Goal: Navigation & Orientation: Find specific page/section

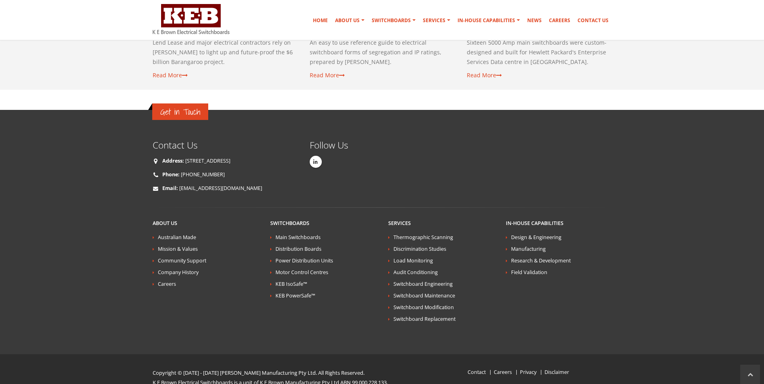
scroll to position [1449, 0]
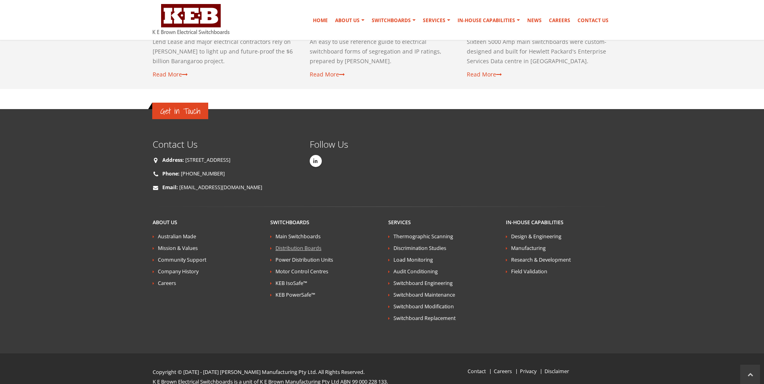
click at [293, 245] on link "Distribution Boards" at bounding box center [298, 248] width 46 height 7
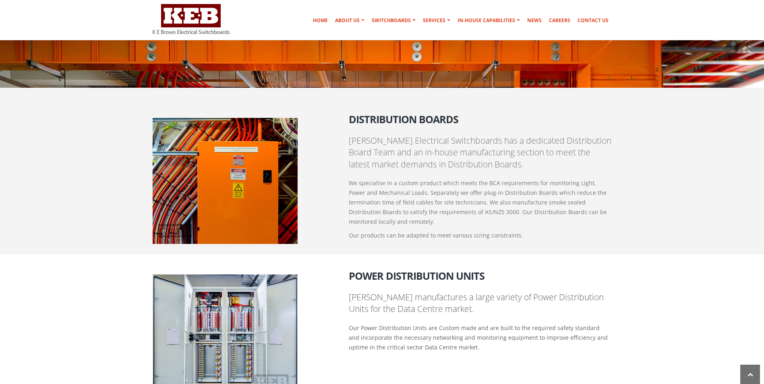
scroll to position [561, 0]
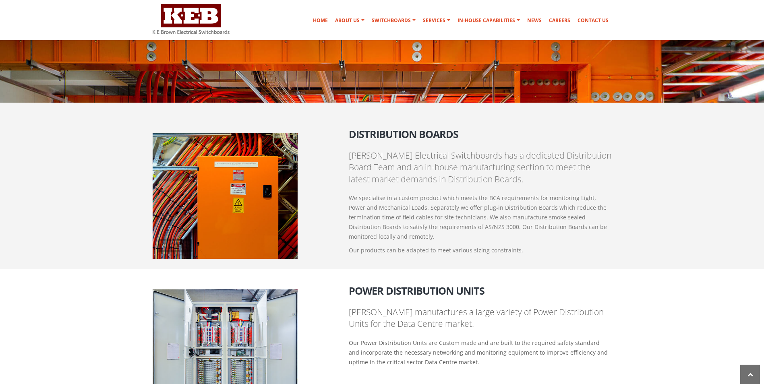
click at [364, 134] on h2 "Distribution Boards" at bounding box center [480, 131] width 263 height 17
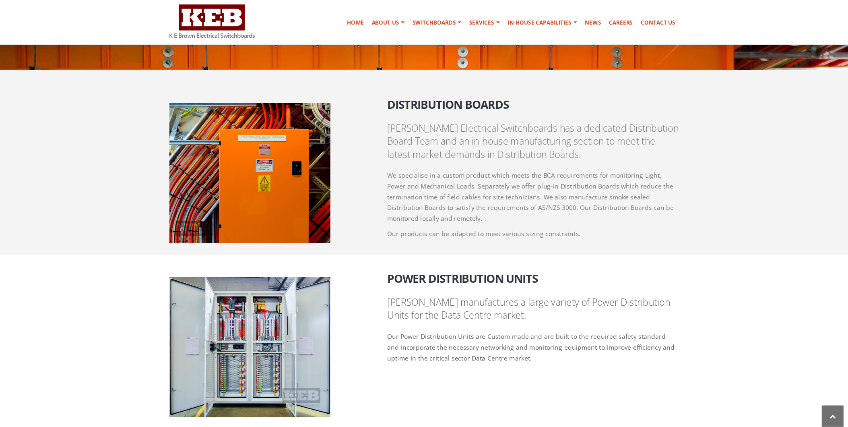
scroll to position [601, 0]
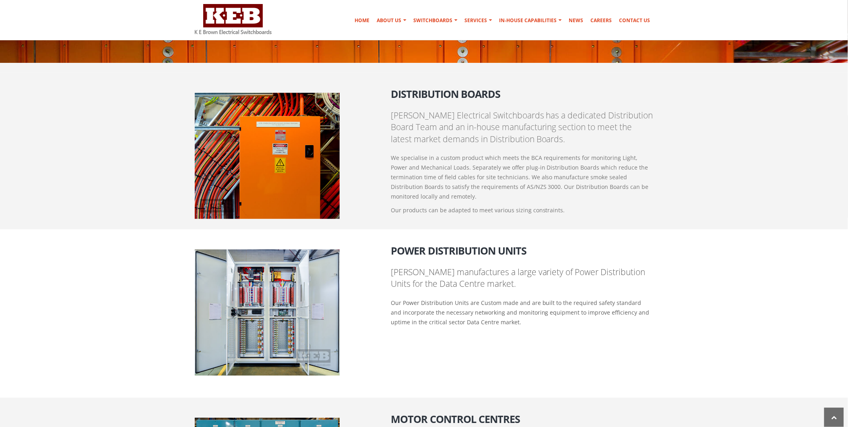
click at [268, 184] on img at bounding box center [267, 156] width 145 height 126
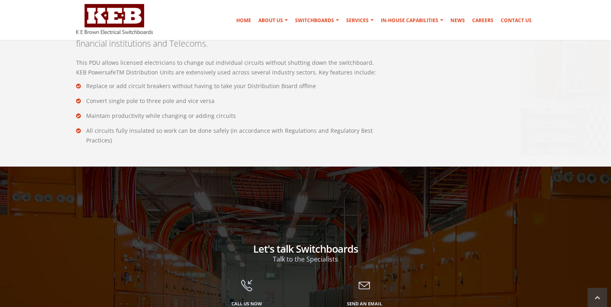
scroll to position [1471, 0]
